Goal: Information Seeking & Learning: Learn about a topic

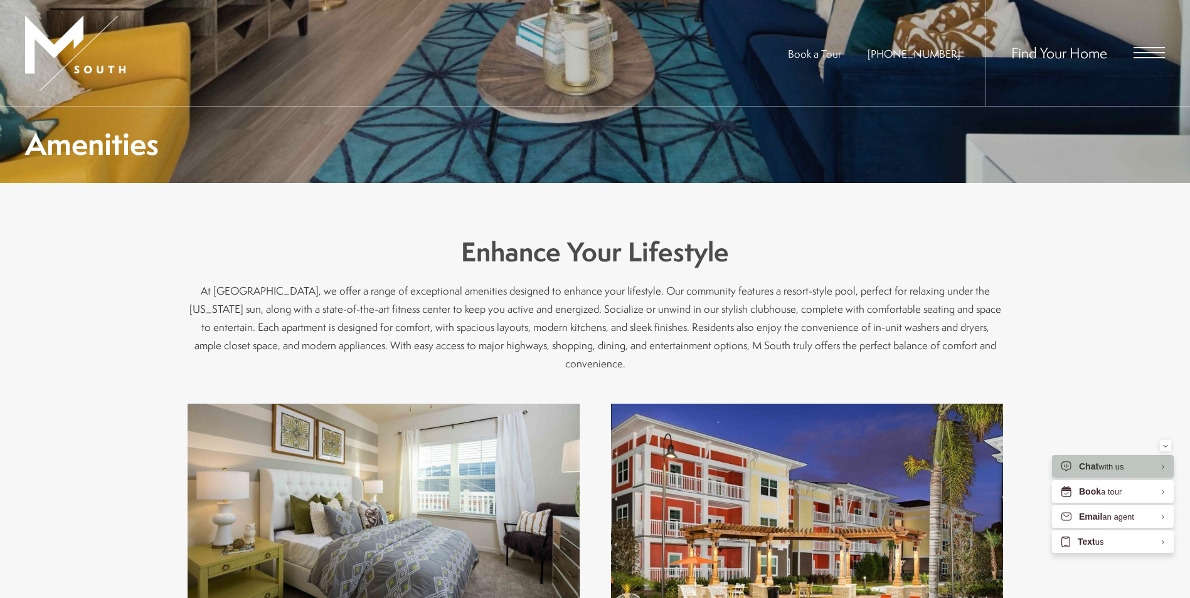
scroll to position [565, 0]
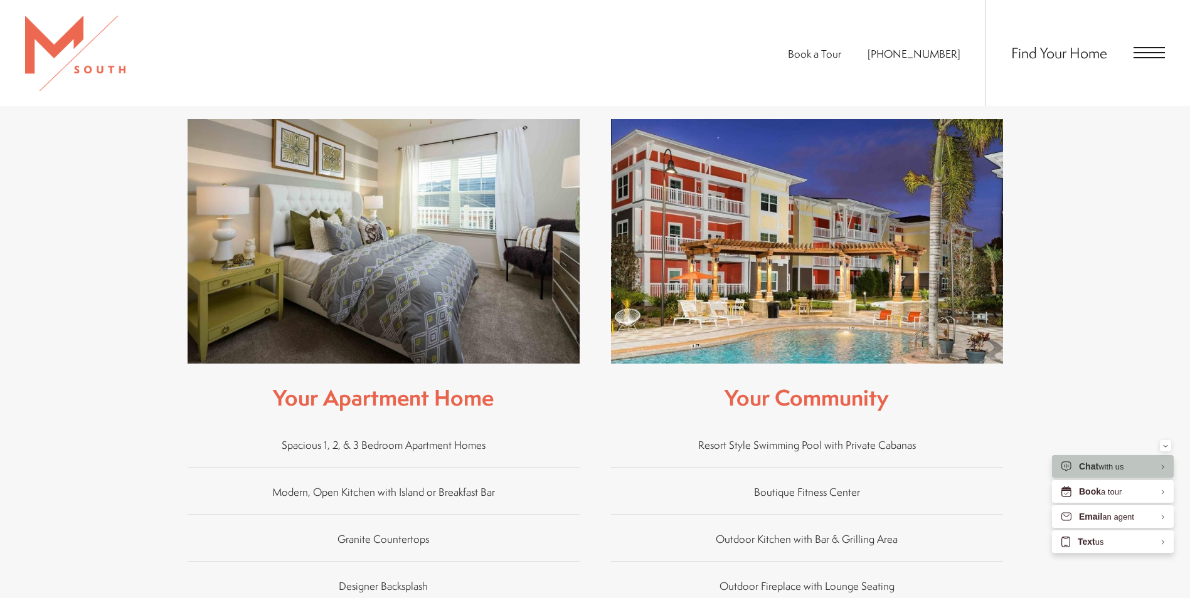
click at [1142, 44] on div "Find Your Home" at bounding box center [1074, 53] width 179 height 106
click at [1146, 51] on span "Open Menu" at bounding box center [1149, 52] width 31 height 11
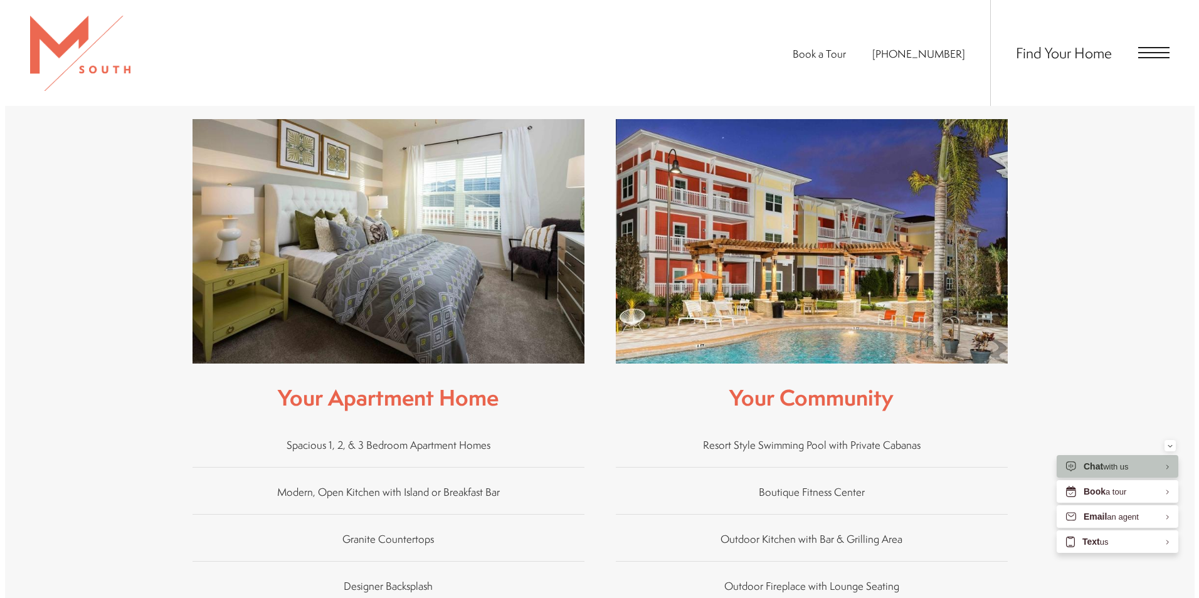
scroll to position [0, 0]
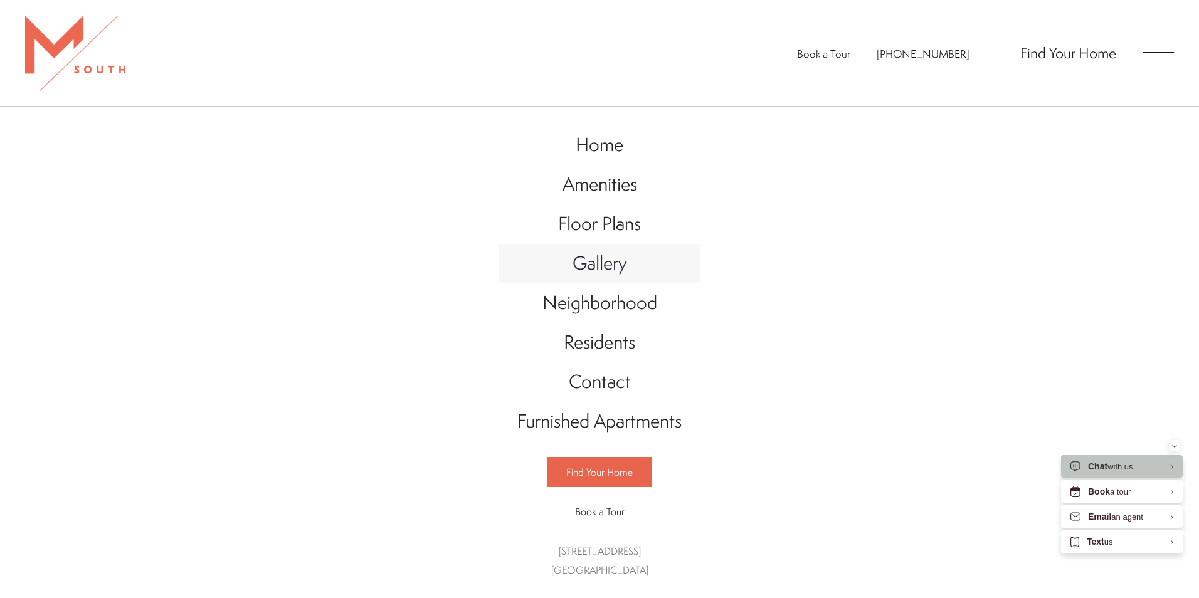
click at [580, 265] on span "Gallery" at bounding box center [600, 263] width 55 height 26
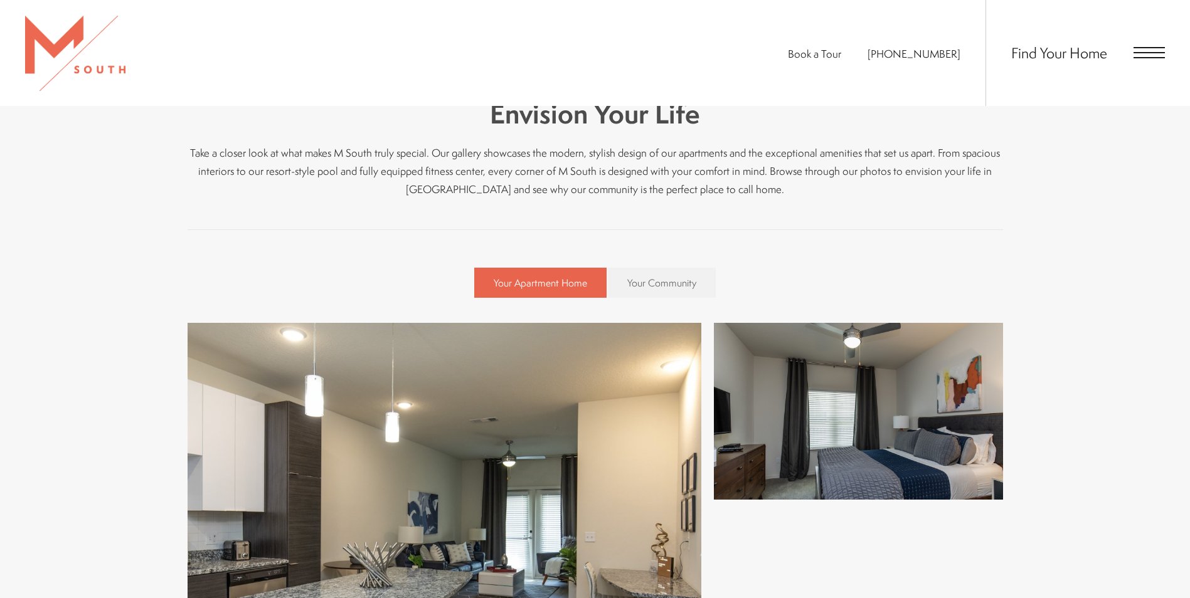
scroll to position [439, 0]
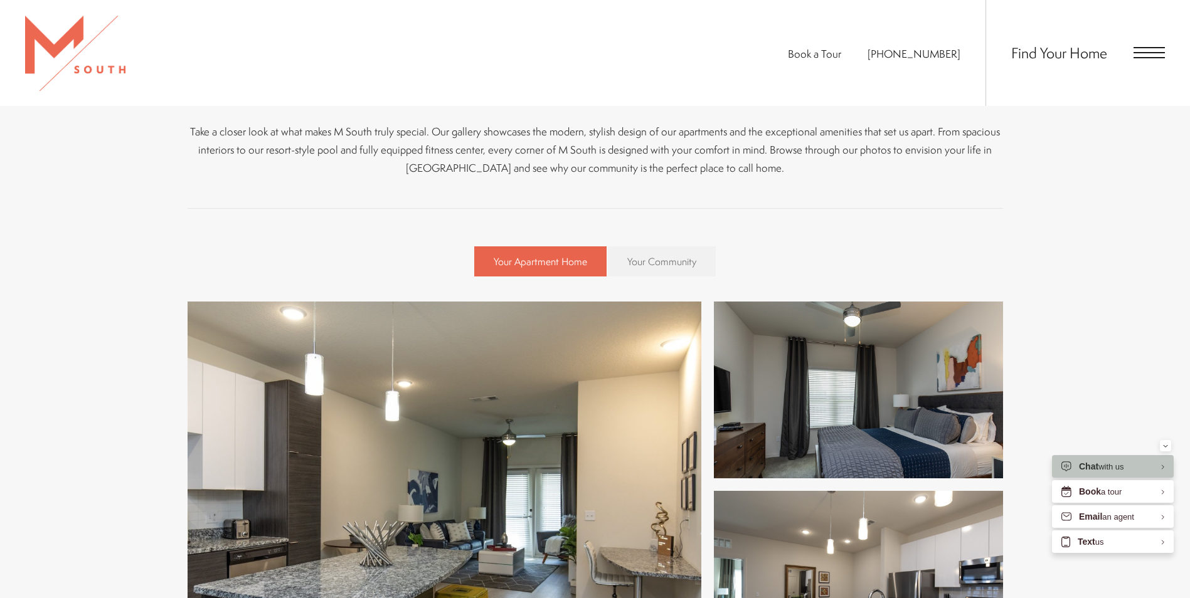
click at [627, 250] on link "Your Community" at bounding box center [662, 262] width 108 height 30
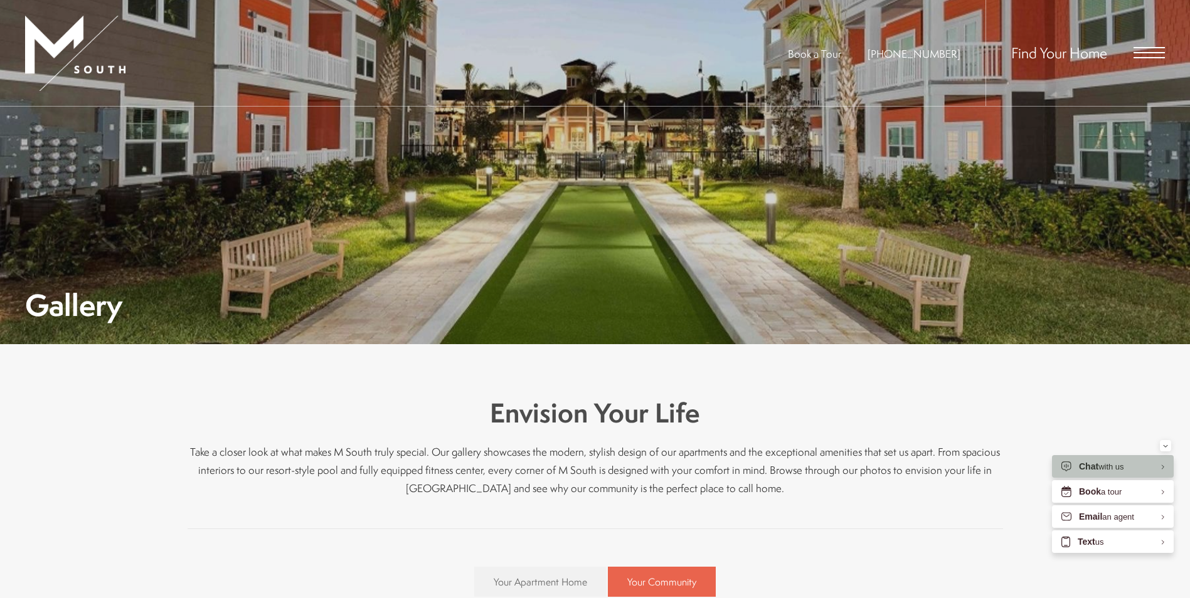
scroll to position [251, 0]
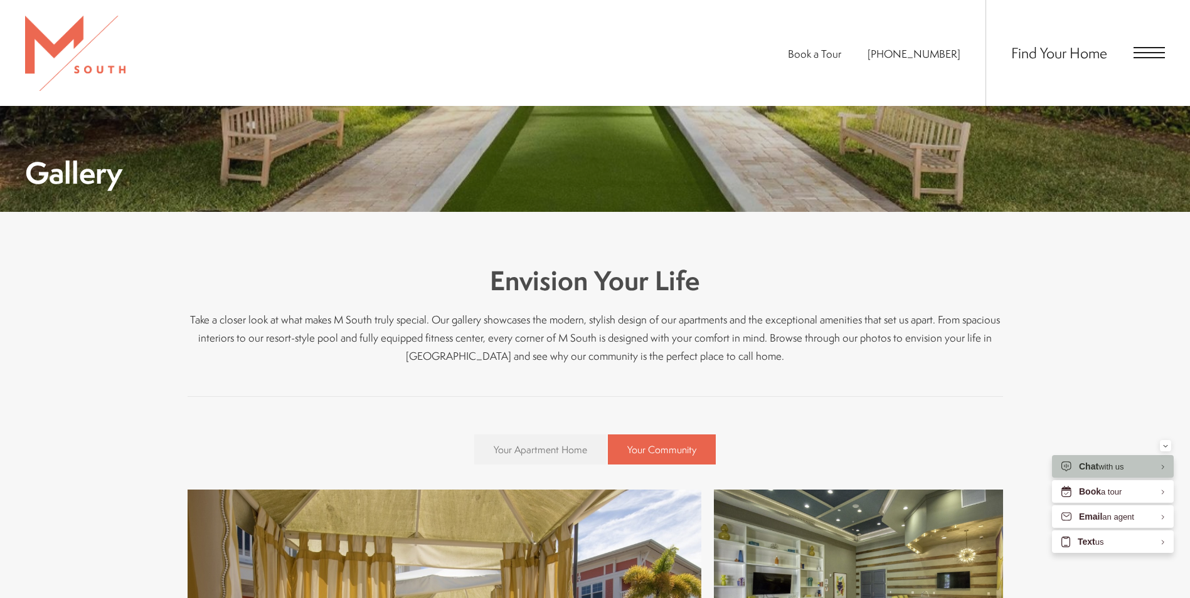
click at [568, 440] on link "Your Apartment Home" at bounding box center [540, 450] width 132 height 30
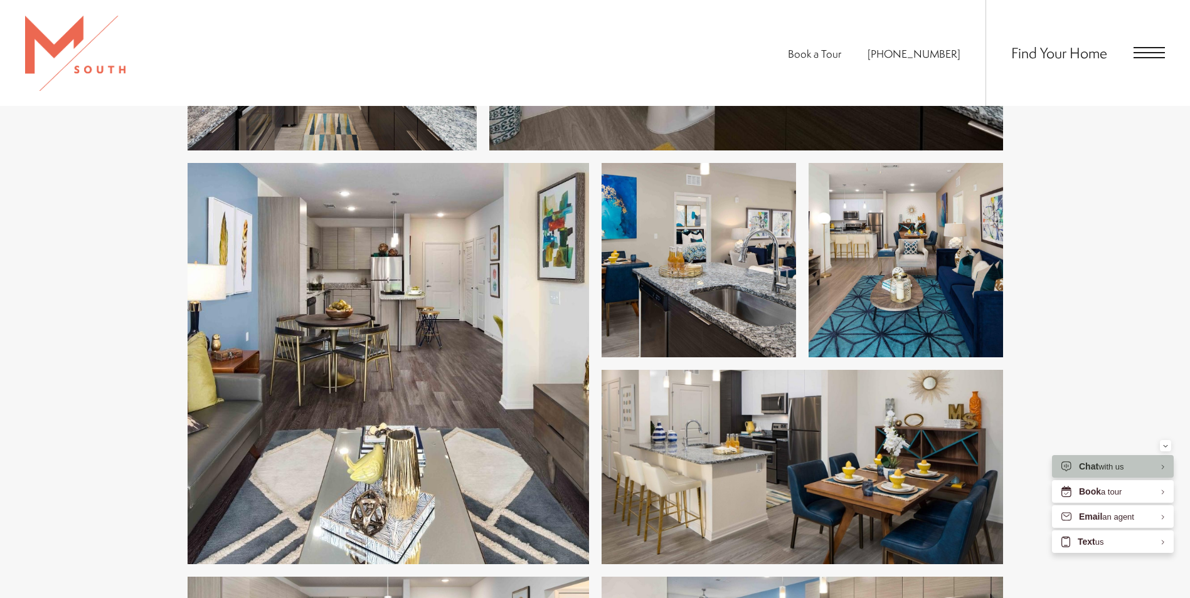
scroll to position [2635, 0]
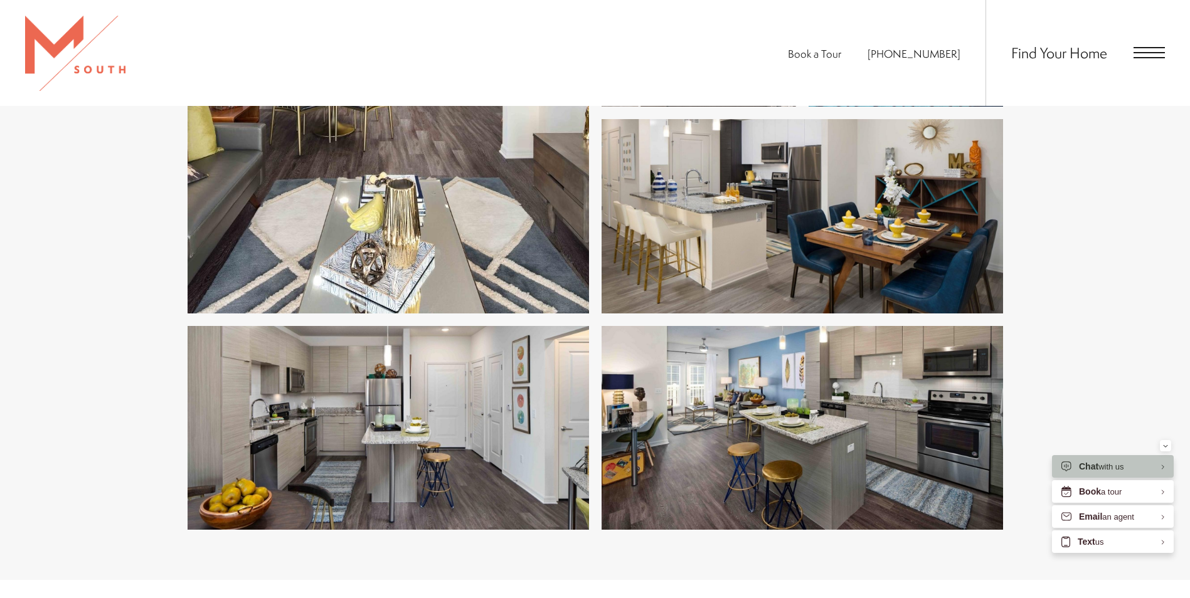
click at [383, 209] on img at bounding box center [388, 112] width 401 height 401
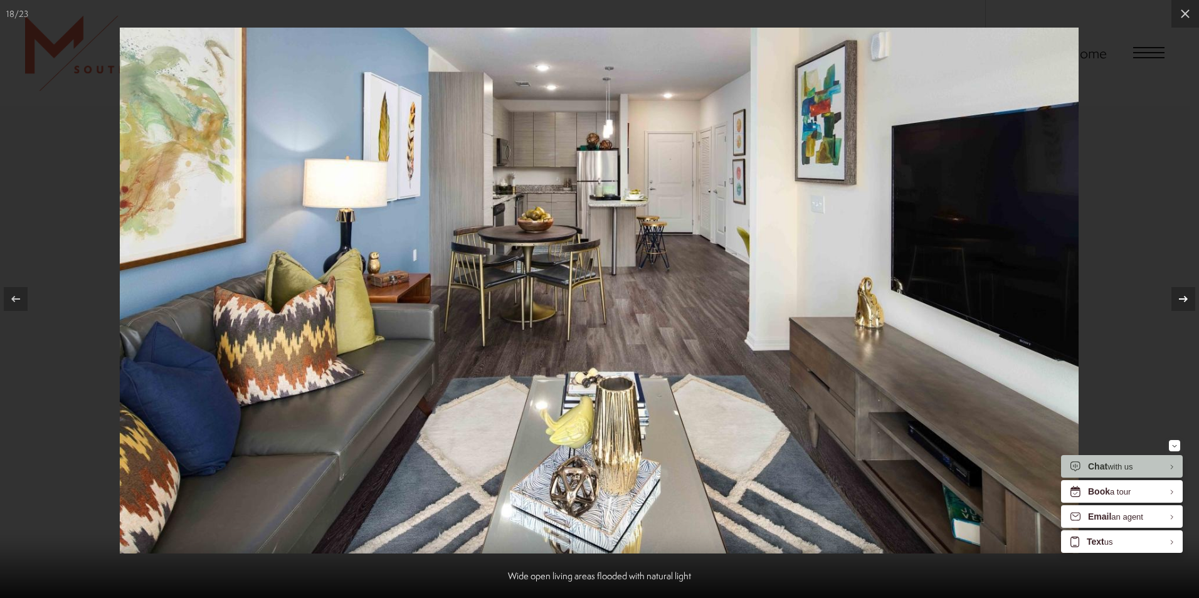
click at [1177, 304] on div at bounding box center [1184, 299] width 24 height 24
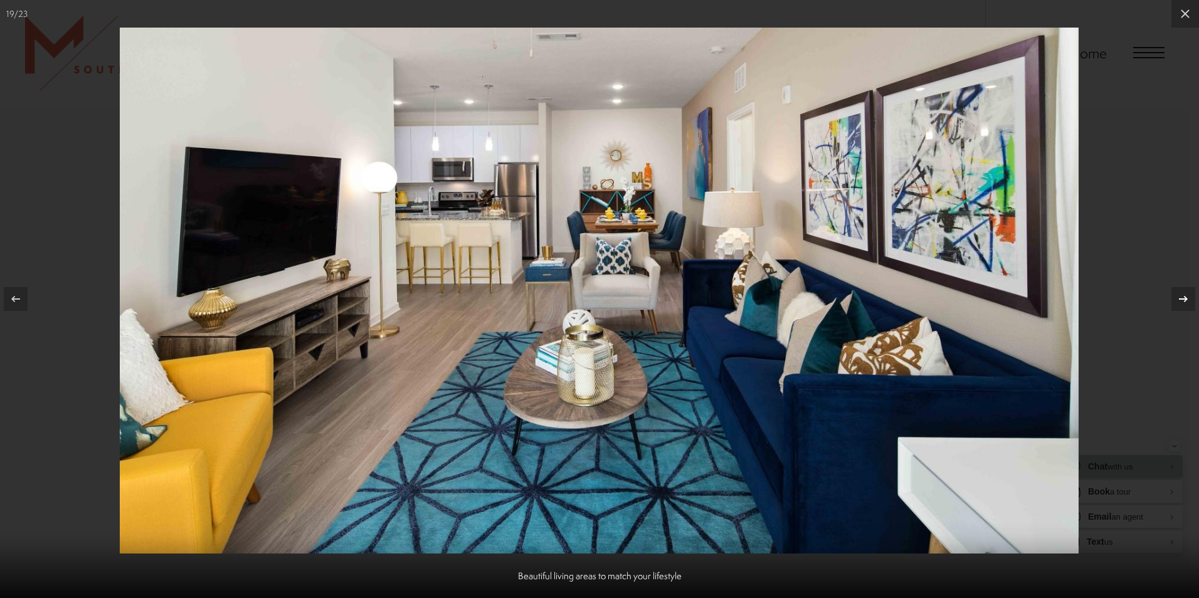
click at [1180, 302] on icon at bounding box center [1183, 299] width 15 height 15
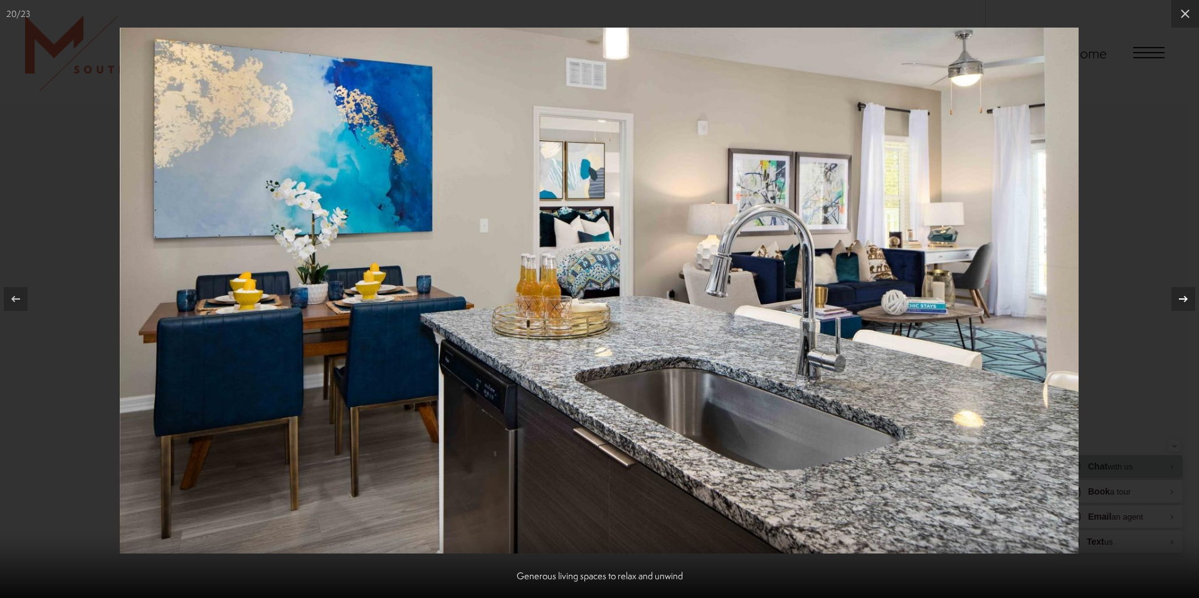
click at [1180, 302] on icon at bounding box center [1183, 299] width 15 height 15
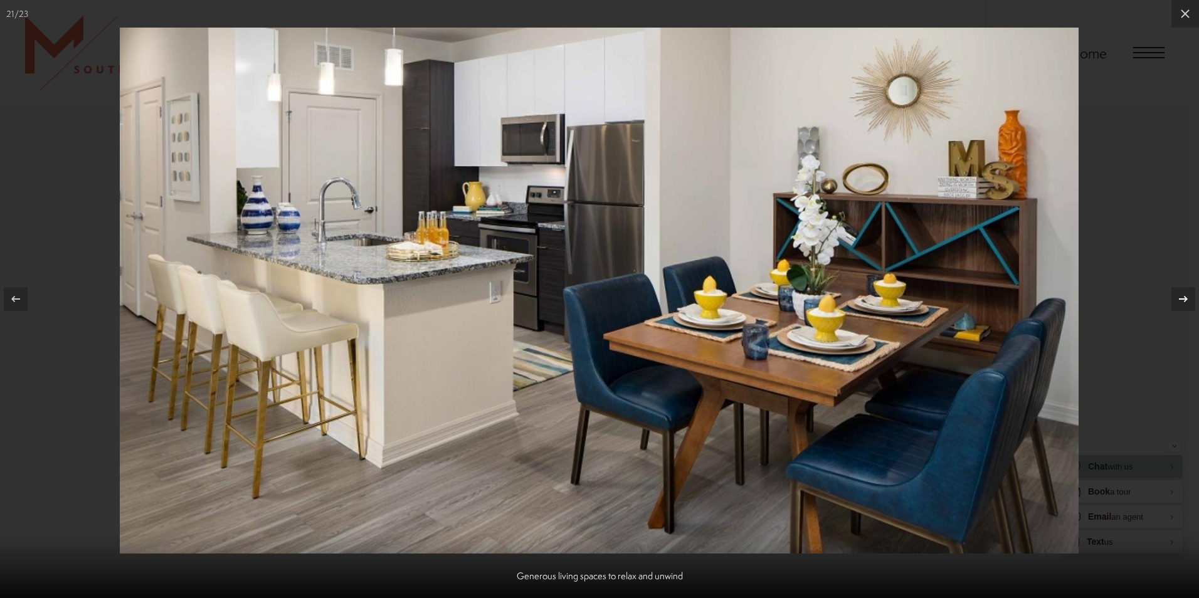
click at [1180, 302] on icon at bounding box center [1183, 299] width 15 height 15
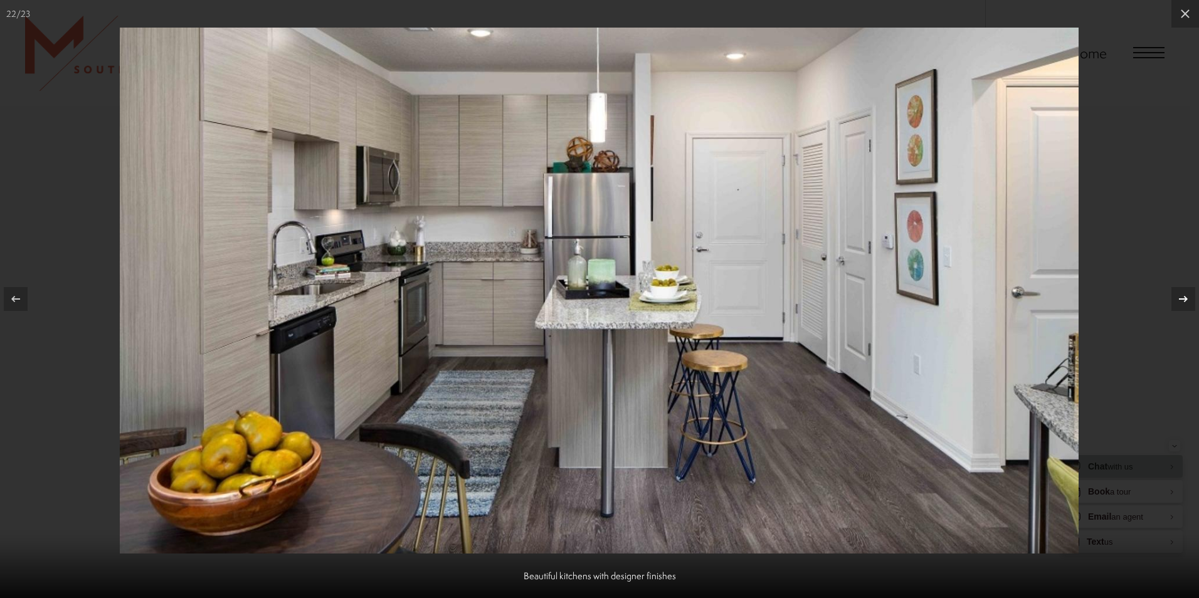
click at [1180, 302] on icon at bounding box center [1183, 299] width 15 height 15
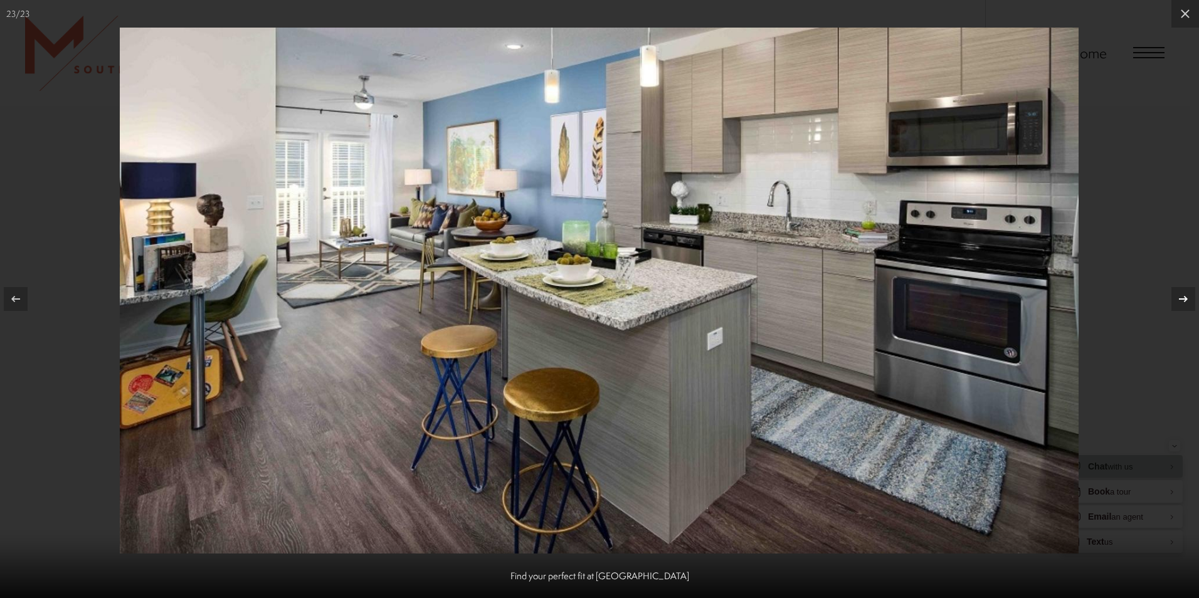
click at [1188, 294] on icon at bounding box center [1183, 299] width 15 height 15
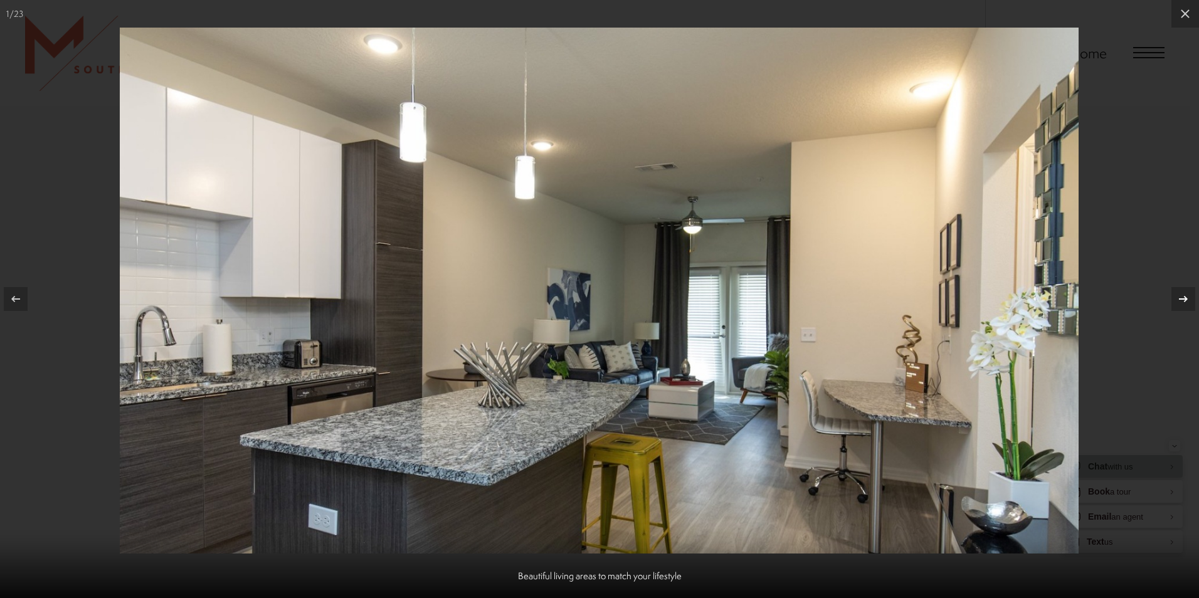
click at [1184, 299] on icon at bounding box center [1183, 299] width 15 height 15
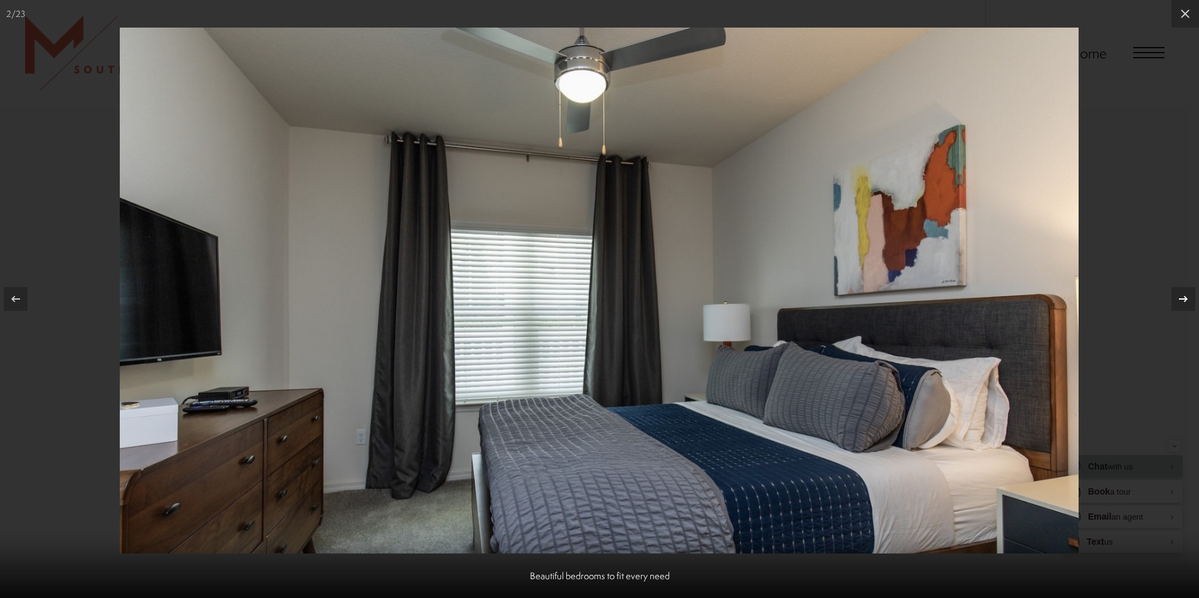
click at [1184, 299] on icon at bounding box center [1183, 299] width 15 height 15
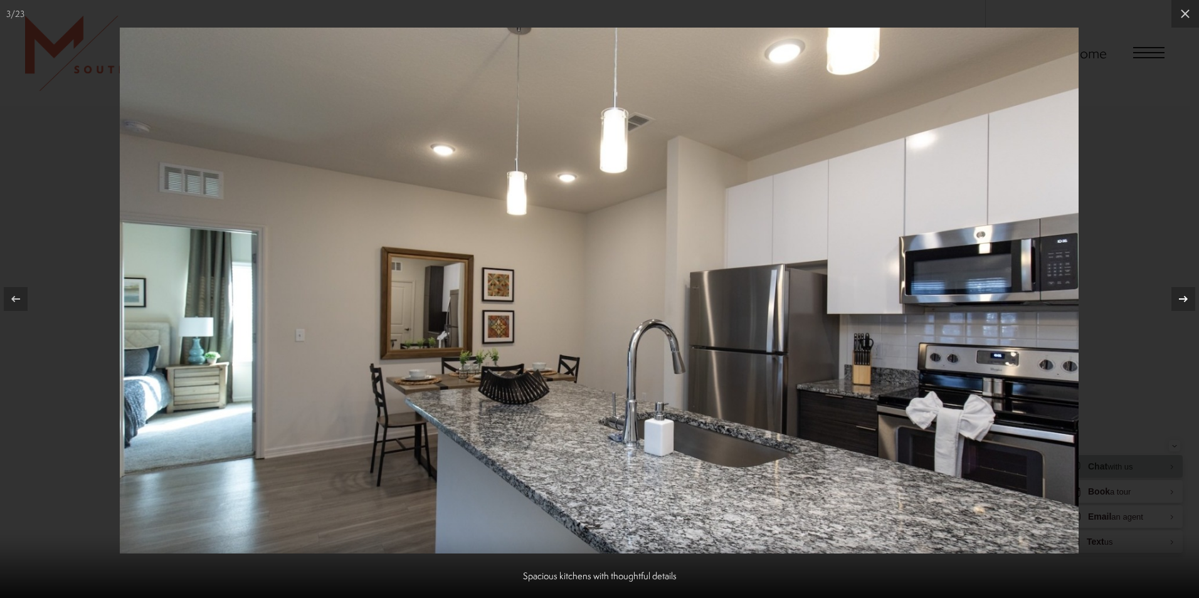
click at [1184, 299] on icon at bounding box center [1183, 299] width 15 height 15
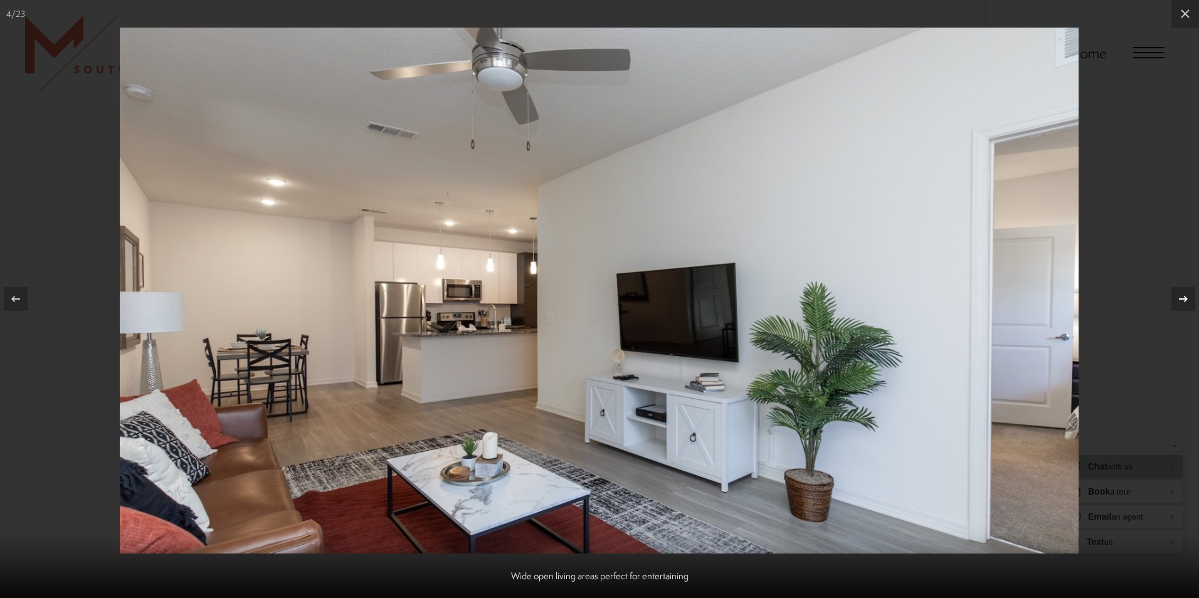
click at [1182, 299] on icon at bounding box center [1183, 299] width 9 height 6
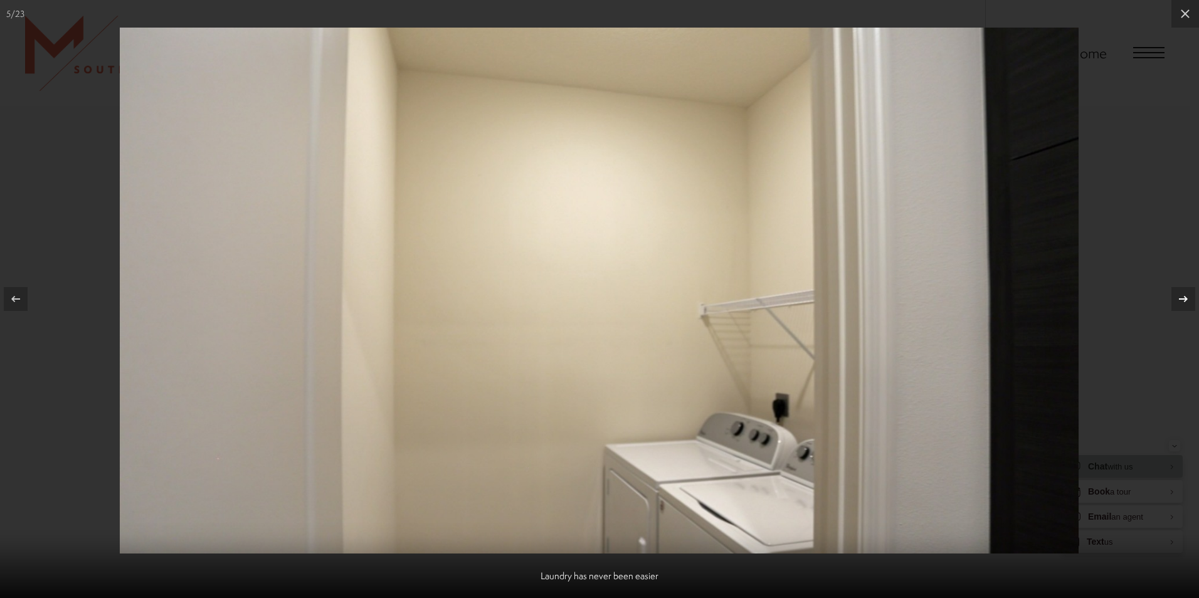
click at [1189, 296] on icon at bounding box center [1183, 299] width 15 height 15
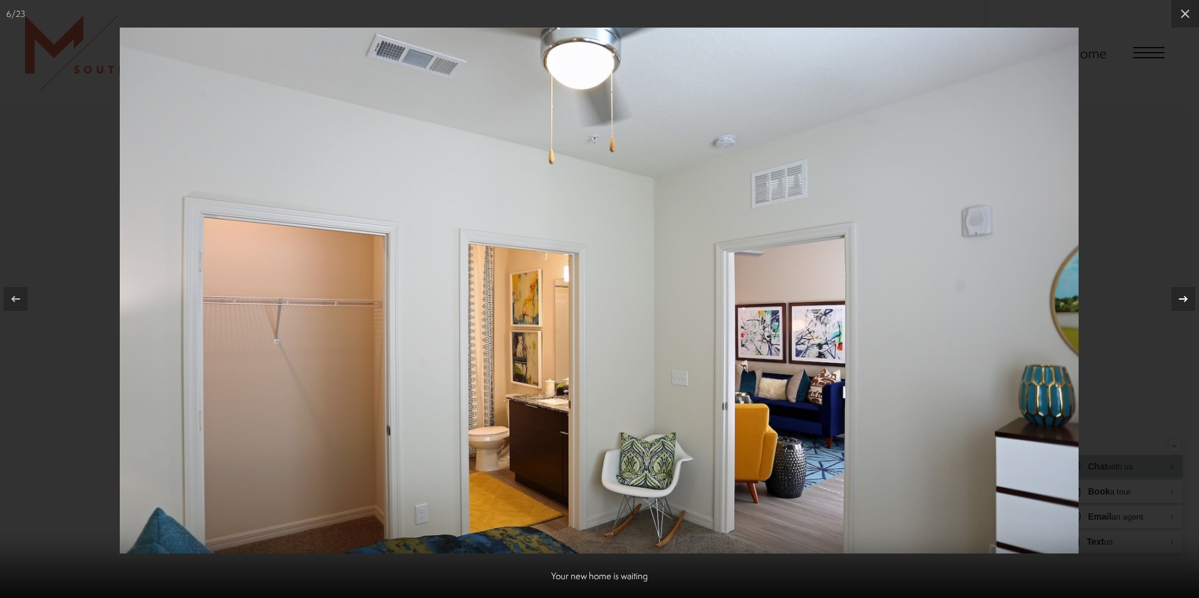
click at [1187, 297] on icon at bounding box center [1183, 299] width 15 height 15
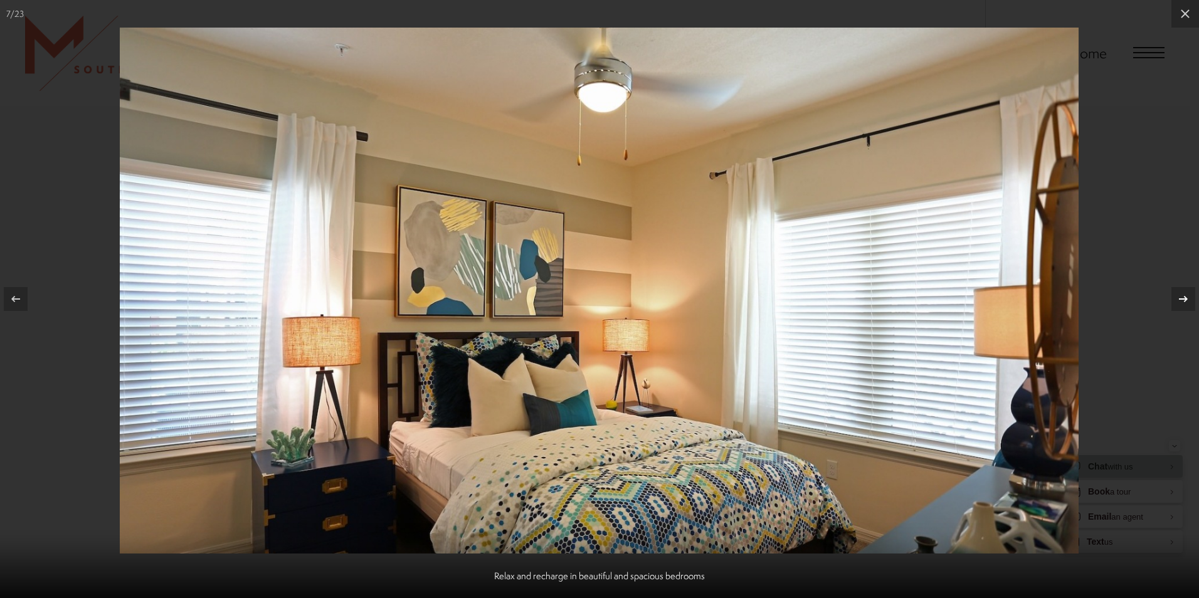
click at [1187, 296] on icon at bounding box center [1183, 299] width 15 height 15
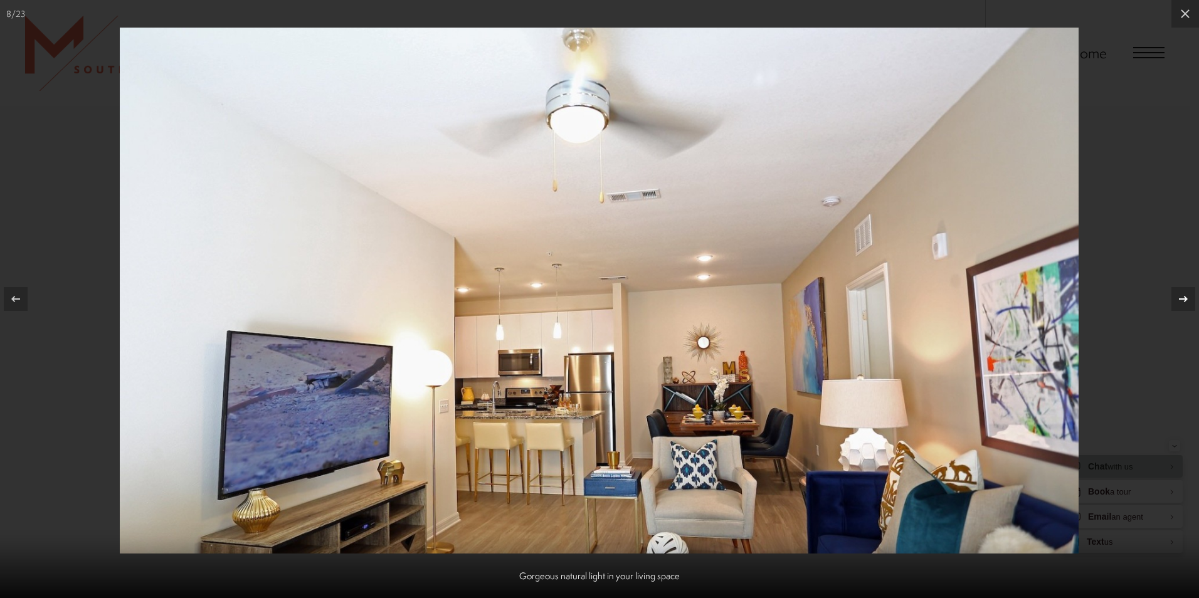
click at [1187, 296] on icon at bounding box center [1183, 299] width 15 height 15
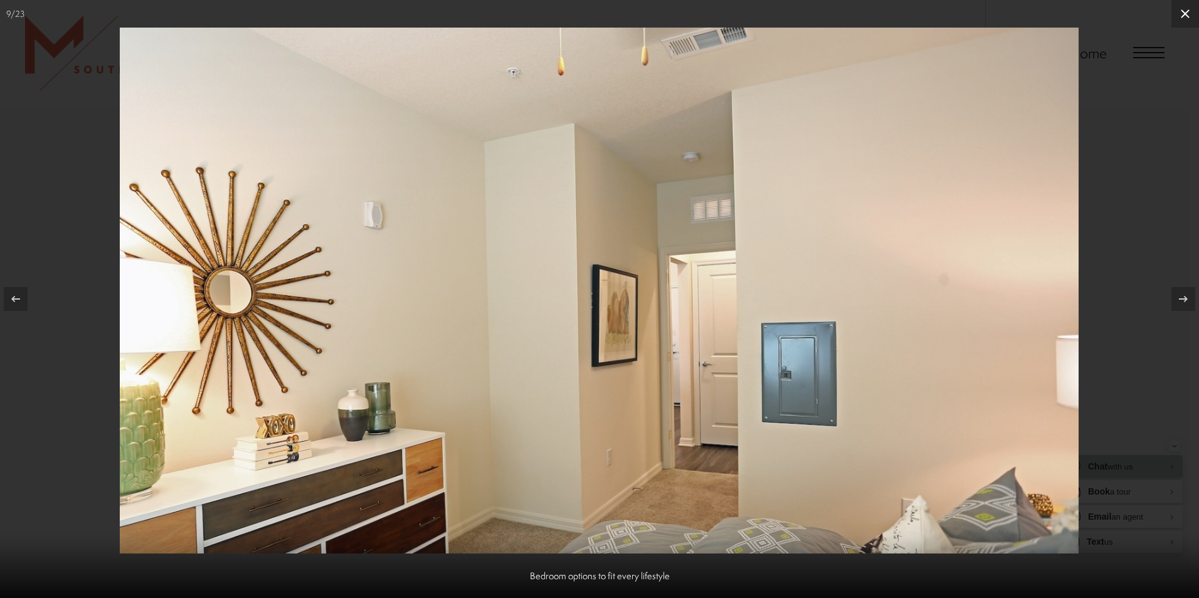
click at [1185, 15] on icon at bounding box center [1185, 13] width 15 height 15
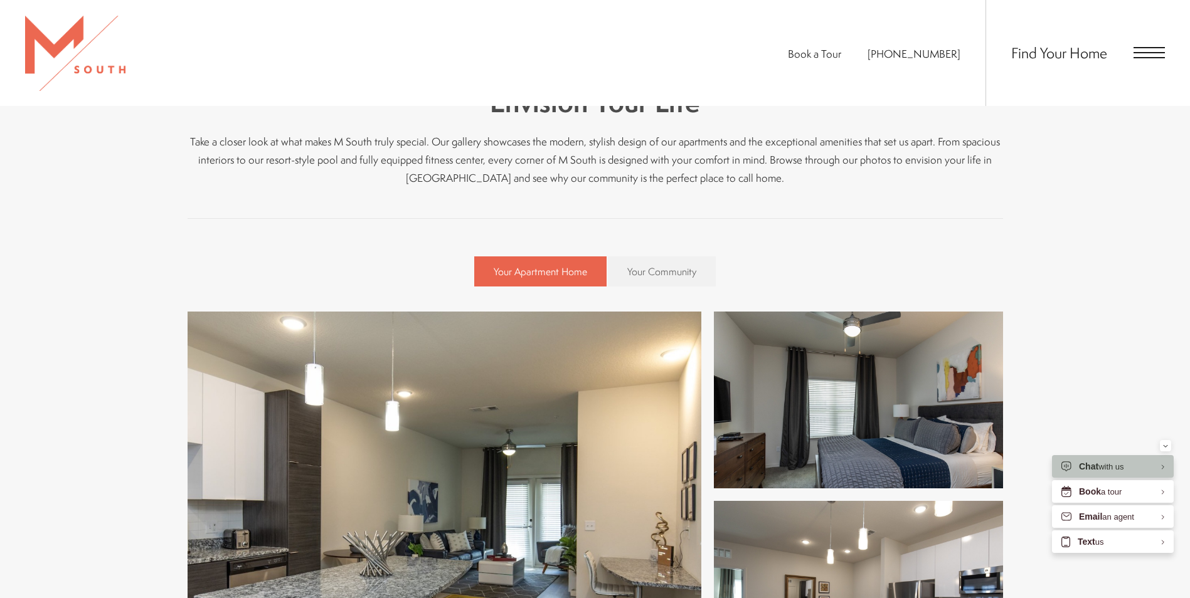
scroll to position [627, 0]
